Goal: Information Seeking & Learning: Learn about a topic

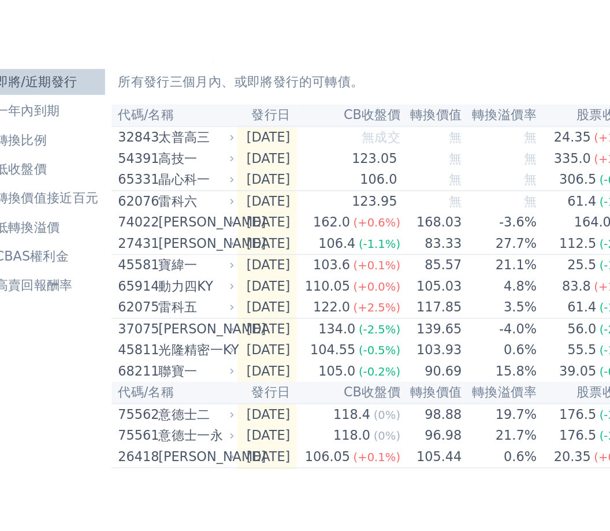
scroll to position [66, 91]
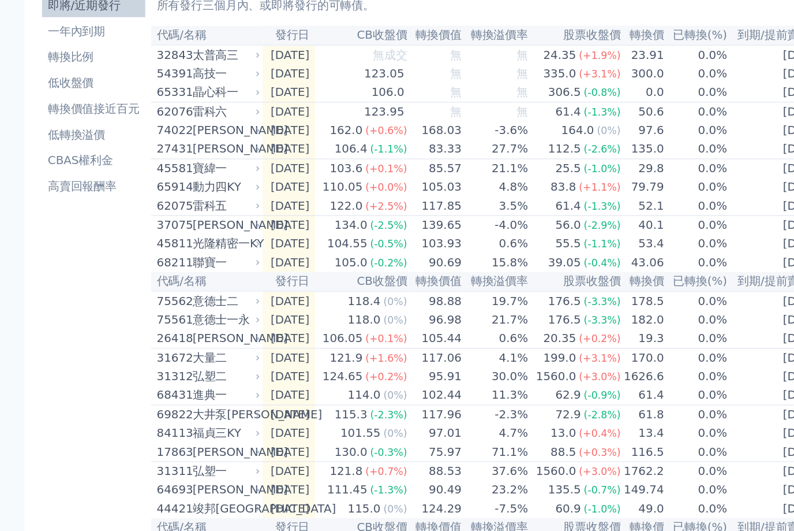
click at [83, 63] on li "轉換比例" at bounding box center [124, 56] width 83 height 14
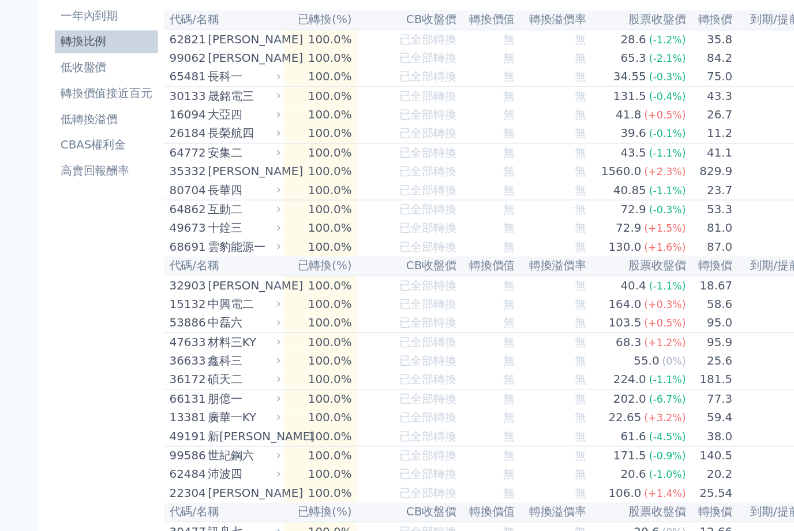
click at [83, 84] on li "低收盤價" at bounding box center [124, 77] width 83 height 14
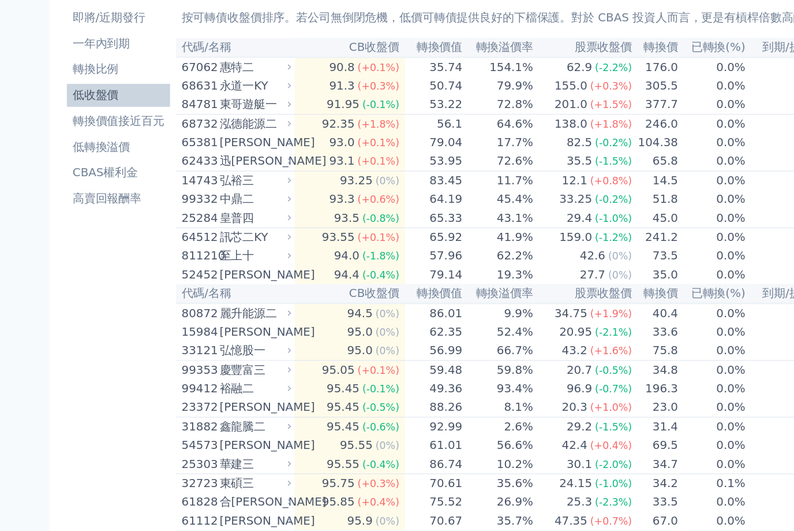
click at [92, 104] on li "轉換價值接近百元" at bounding box center [124, 98] width 83 height 14
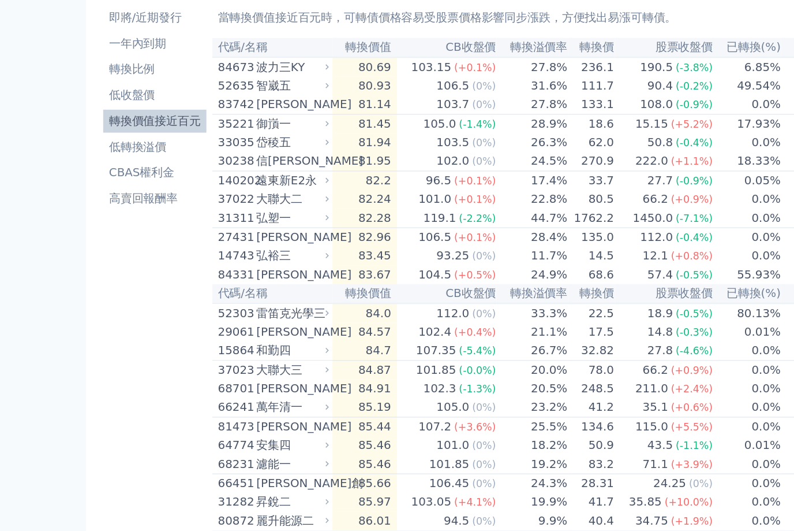
click at [114, 107] on link "轉換價值接近百元" at bounding box center [124, 97] width 83 height 18
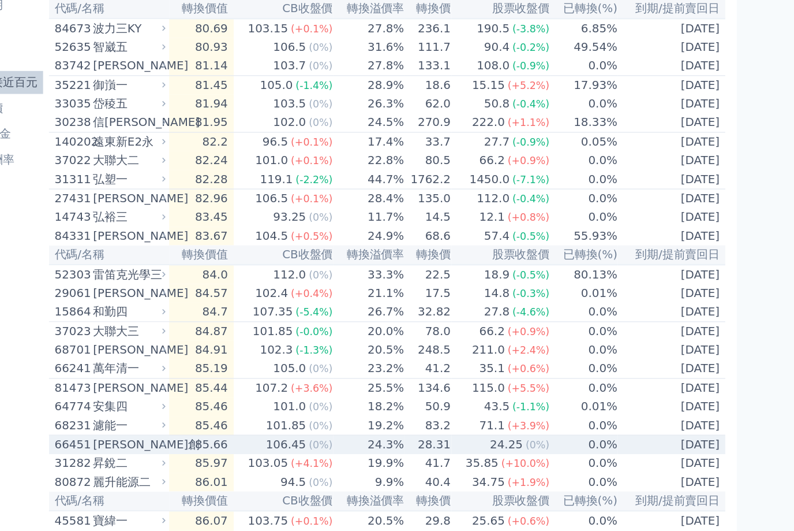
click at [207, 396] on div "[PERSON_NAME]創" at bounding box center [235, 389] width 56 height 14
